Goal: Information Seeking & Learning: Learn about a topic

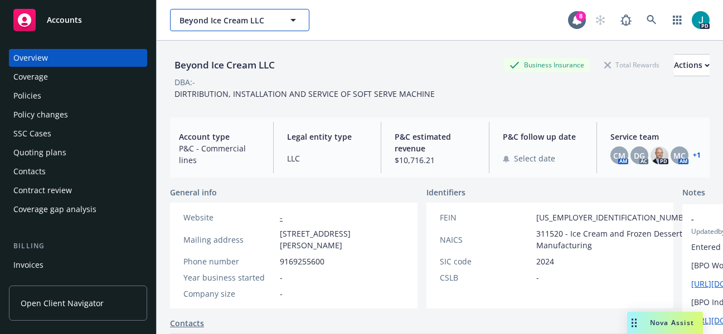
click at [211, 19] on span "Beyond Ice Cream LLC" at bounding box center [227, 20] width 96 height 12
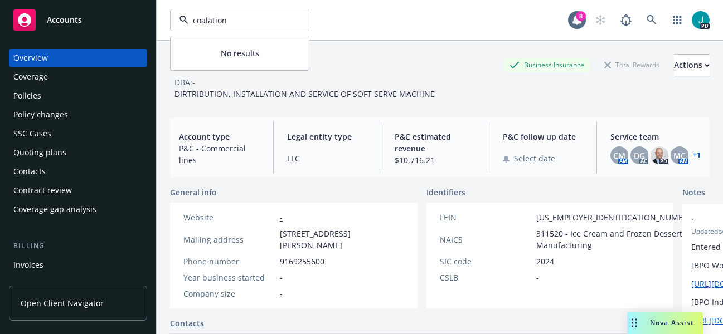
drag, startPoint x: 235, startPoint y: 24, endPoint x: 186, endPoint y: 25, distance: 49.6
click at [186, 25] on div "coalation" at bounding box center [239, 20] width 139 height 22
type input "biomade"
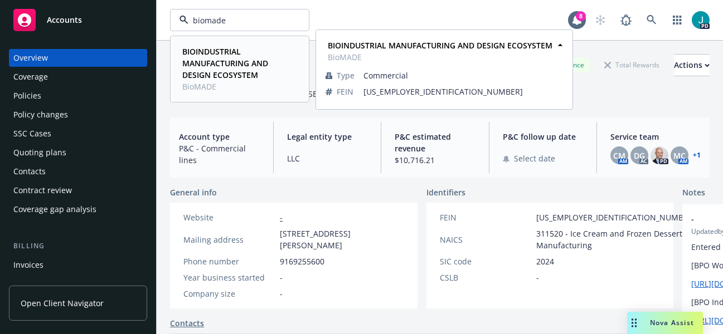
click at [206, 80] on span "BIOINDUSTRIAL MANUFACTURING AND DESIGN ECOSYSTEM" at bounding box center [238, 63] width 113 height 35
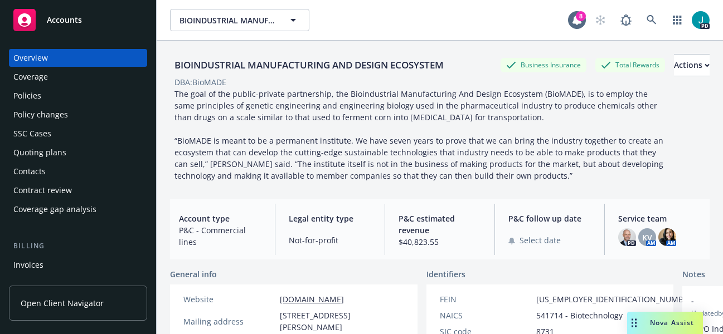
click at [71, 92] on div "Policies" at bounding box center [77, 96] width 129 height 18
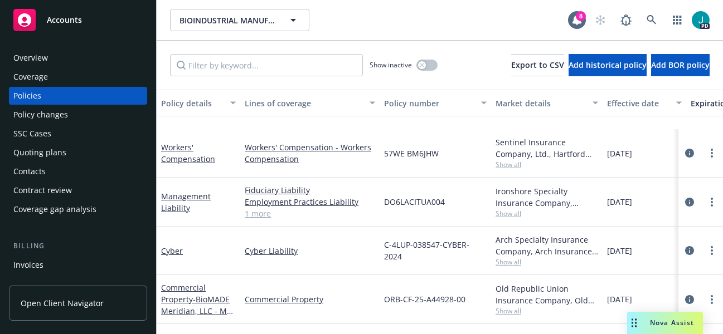
scroll to position [147, 0]
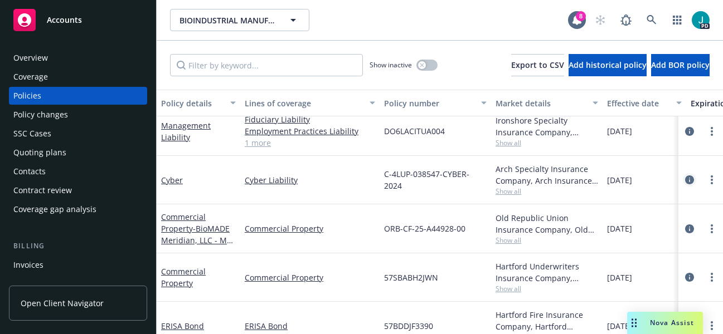
click at [685, 181] on icon "circleInformation" at bounding box center [689, 180] width 9 height 9
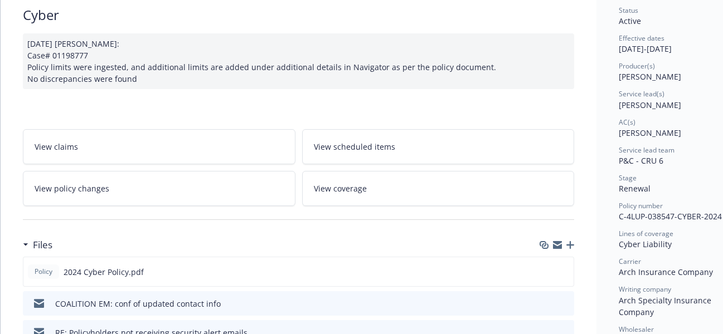
scroll to position [93, 0]
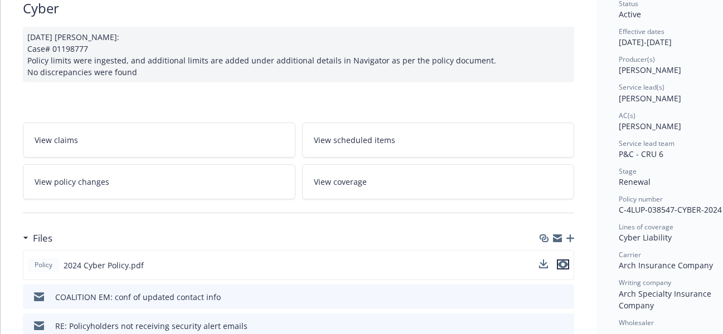
click at [565, 264] on icon "preview file" at bounding box center [563, 265] width 10 height 8
